Goal: Navigation & Orientation: Find specific page/section

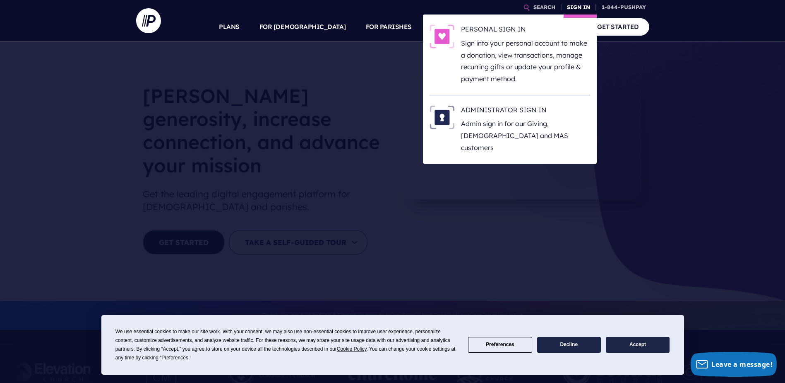
click at [571, 5] on link "SIGN IN" at bounding box center [579, 7] width 30 height 14
click at [499, 109] on h6 "ADMINISTRATOR SIGN IN" at bounding box center [525, 111] width 129 height 12
drag, startPoint x: 510, startPoint y: 111, endPoint x: 507, endPoint y: 114, distance: 5.0
click at [510, 111] on h6 "ADMINISTRATOR SIGN IN" at bounding box center [525, 111] width 129 height 12
